Goal: Find specific page/section: Find specific page/section

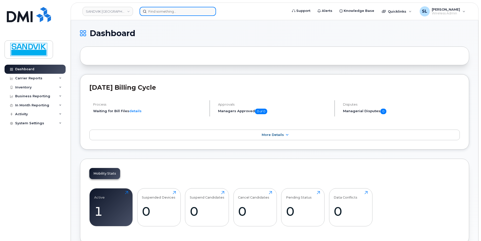
click at [153, 12] on input at bounding box center [177, 11] width 76 height 9
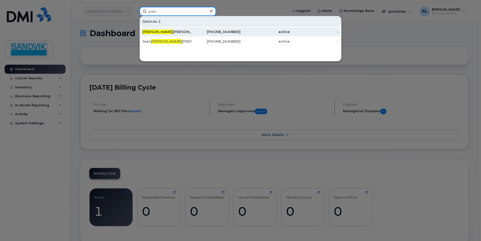
type input "yves"
click at [177, 34] on div "Yves Charron" at bounding box center [166, 31] width 49 height 5
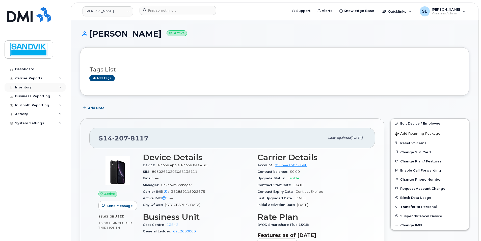
click at [51, 86] on div "Inventory" at bounding box center [35, 87] width 61 height 9
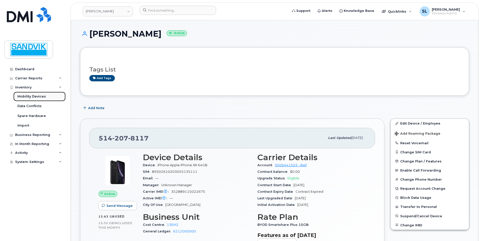
click at [42, 95] on div "Mobility Devices" at bounding box center [31, 96] width 28 height 5
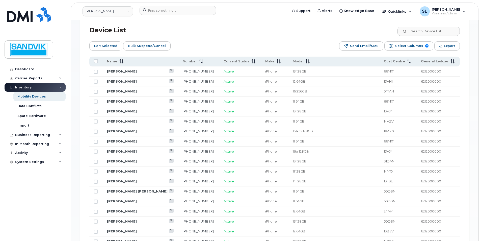
scroll to position [227, 0]
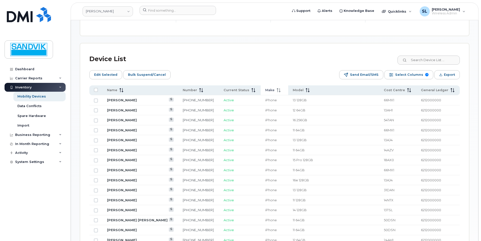
click at [265, 90] on span "Make" at bounding box center [269, 90] width 9 height 5
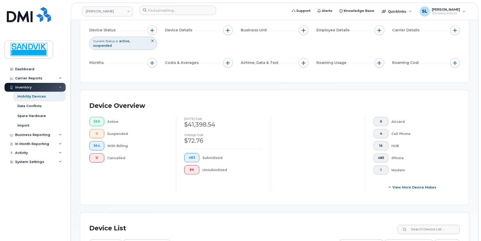
scroll to position [0, 0]
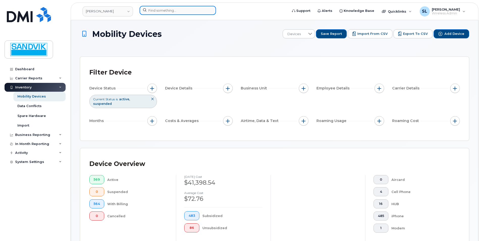
click at [152, 8] on input at bounding box center [177, 10] width 76 height 9
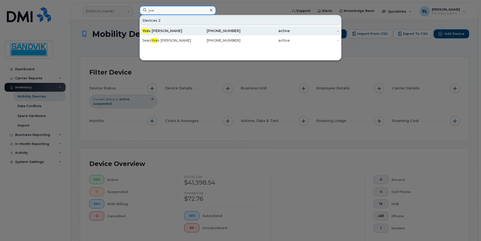
type input "yve"
click at [164, 30] on div "[PERSON_NAME]" at bounding box center [166, 30] width 49 height 5
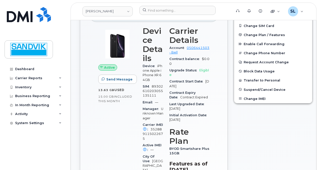
scroll to position [50, 0]
